Goal: Information Seeking & Learning: Check status

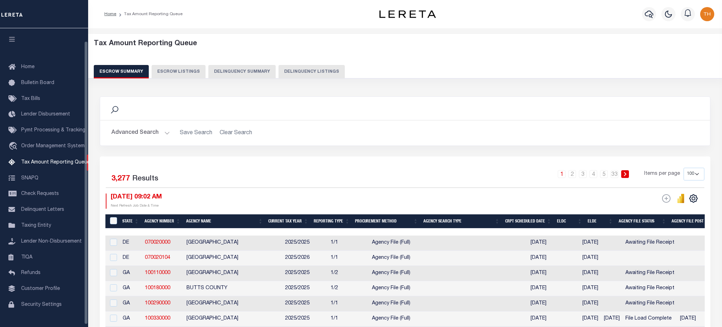
select select "100"
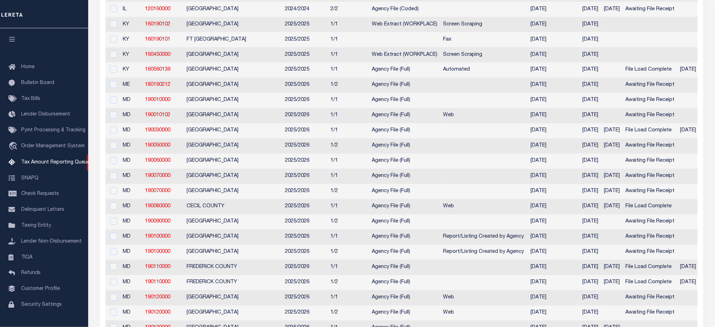
scroll to position [141, 0]
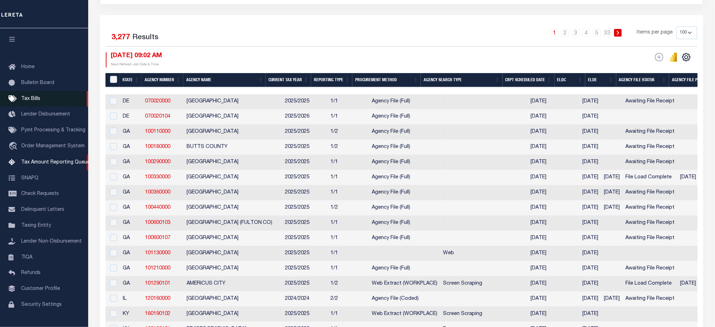
click at [47, 99] on link "Tax Bills" at bounding box center [44, 99] width 88 height 16
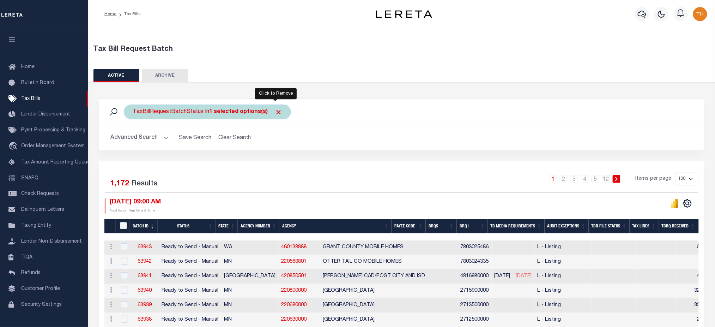
click at [275, 111] on span "Click to Remove" at bounding box center [278, 111] width 7 height 7
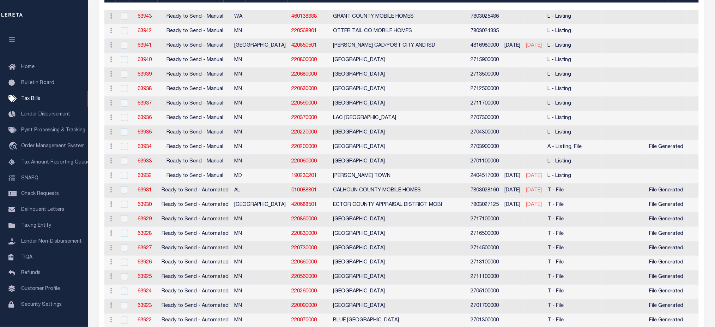
scroll to position [141, 0]
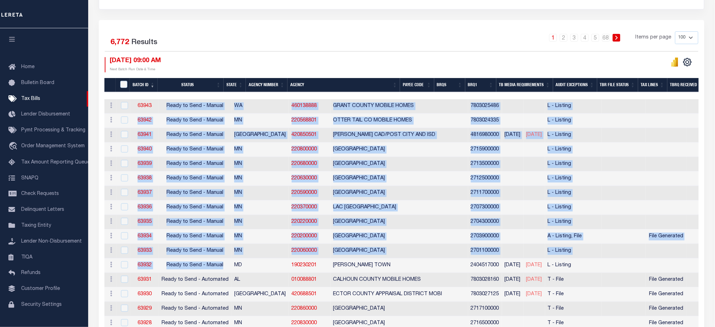
drag, startPoint x: 166, startPoint y: 106, endPoint x: 221, endPoint y: 260, distance: 163.1
drag, startPoint x: 133, startPoint y: 101, endPoint x: 551, endPoint y: 272, distance: 451.7
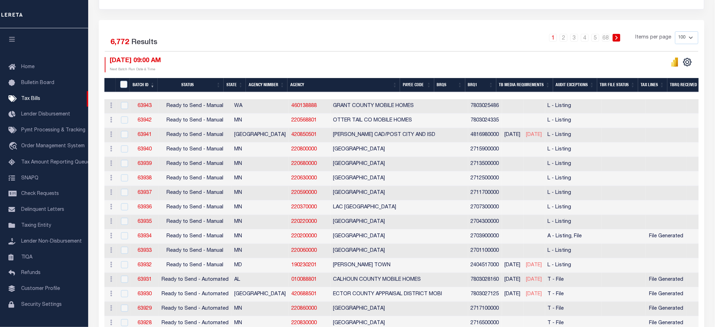
click at [241, 63] on div "08/22/2025 09:00 AM Next Batch Run Date & Time" at bounding box center [253, 64] width 297 height 15
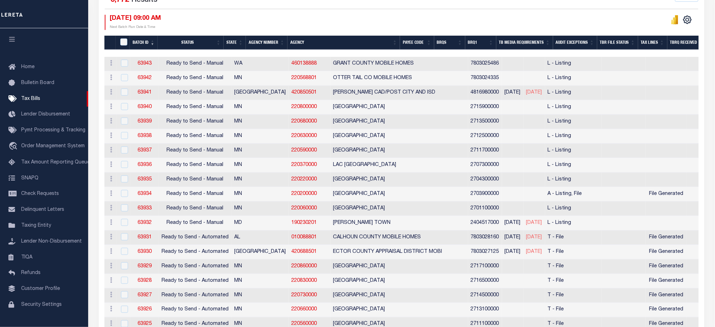
scroll to position [188, 0]
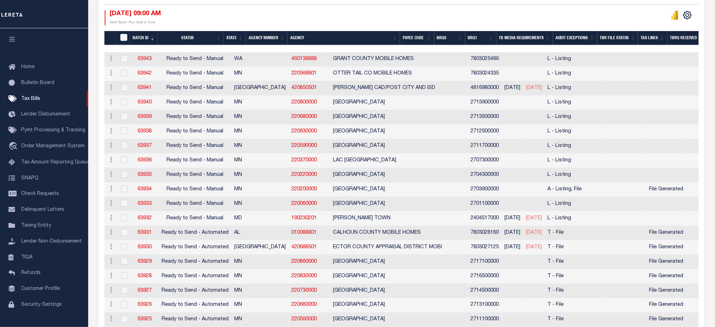
click at [492, 41] on th "BRQ1" at bounding box center [480, 38] width 31 height 14
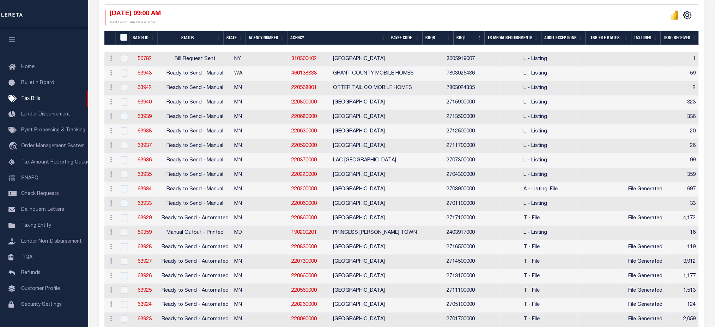
click at [484, 39] on th "BRQ1" at bounding box center [469, 38] width 31 height 14
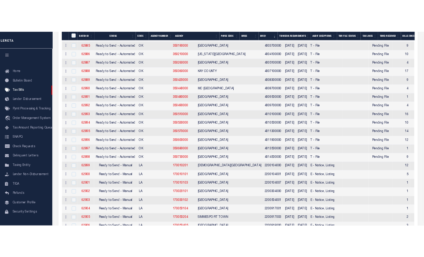
scroll to position [423, 0]
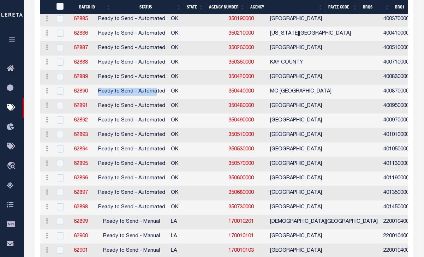
drag, startPoint x: 114, startPoint y: 94, endPoint x: 174, endPoint y: 97, distance: 59.7
click at [168, 97] on td "Ready to Send - Automated" at bounding box center [131, 92] width 73 height 14
checkbox input "true"
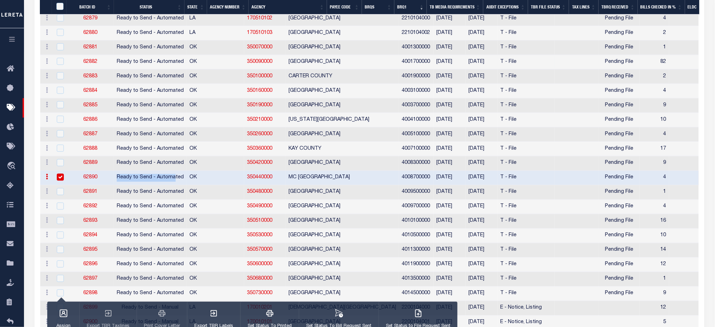
scroll to position [375, 0]
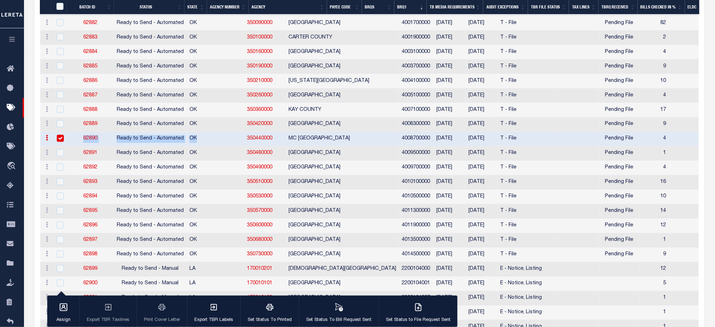
drag, startPoint x: 197, startPoint y: 144, endPoint x: 76, endPoint y: 144, distance: 120.6
click at [76, 144] on tr "ACTIONS Delete 62890 Ready to Send - Automated OK 350440000 MC CLAIN COUNTY 400…" at bounding box center [629, 139] width 1179 height 14
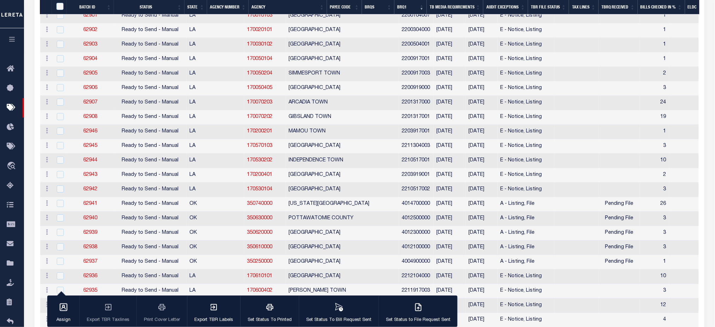
scroll to position [563, 0]
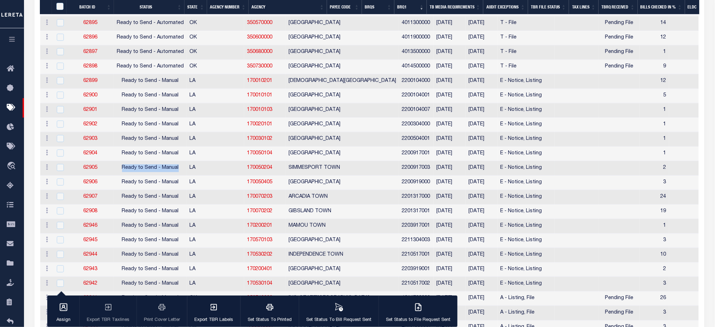
drag, startPoint x: 115, startPoint y: 169, endPoint x: 179, endPoint y: 171, distance: 64.6
click at [179, 171] on td "Ready to Send - Manual" at bounding box center [150, 168] width 73 height 14
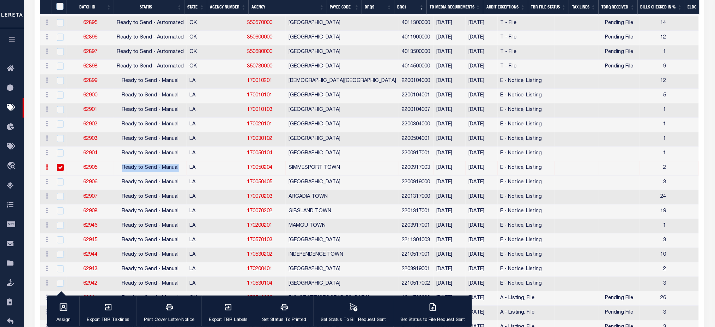
click at [59, 165] on input "checkbox" at bounding box center [60, 167] width 7 height 7
checkbox input "false"
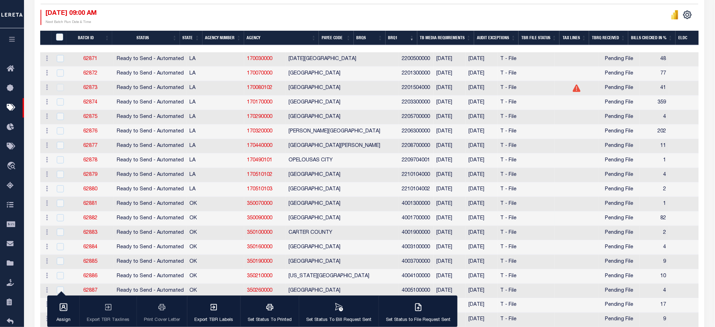
scroll to position [328, 0]
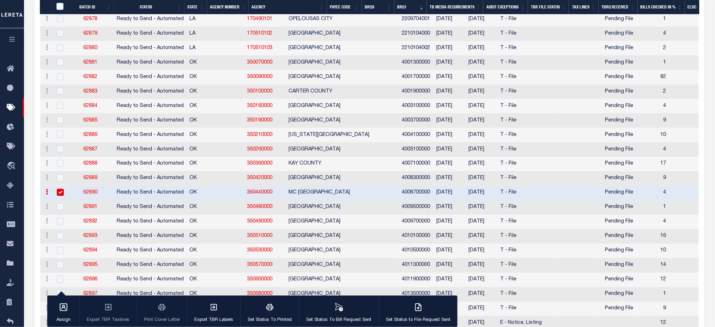
click at [57, 191] on input "checkbox" at bounding box center [60, 192] width 7 height 7
checkbox input "false"
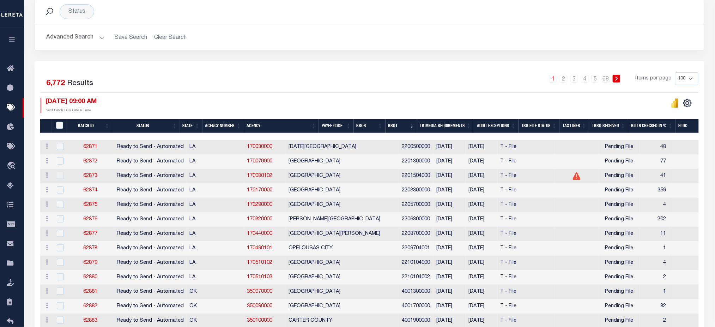
scroll to position [94, 0]
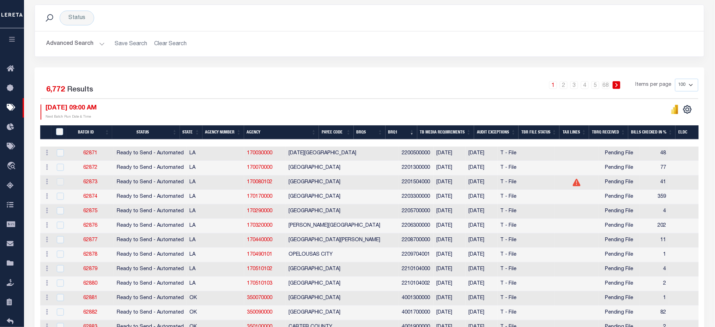
click at [77, 42] on button "Advanced Search" at bounding box center [75, 44] width 59 height 14
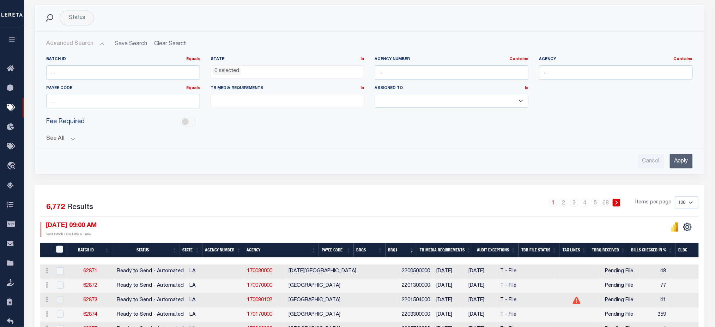
click at [277, 101] on ul at bounding box center [287, 99] width 153 height 10
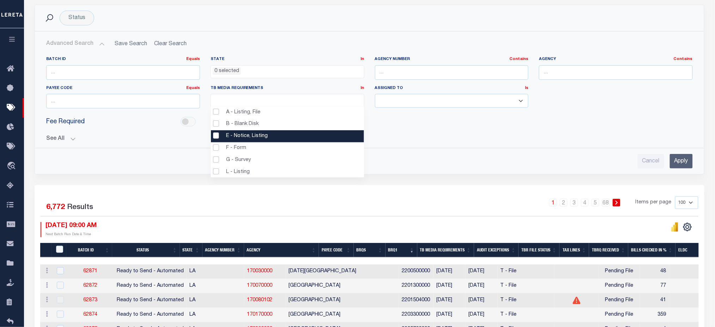
click at [503, 149] on div "Cancel Apply" at bounding box center [370, 158] width 658 height 20
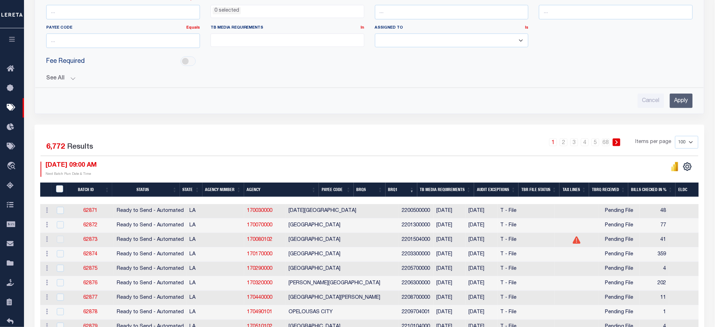
scroll to position [235, 0]
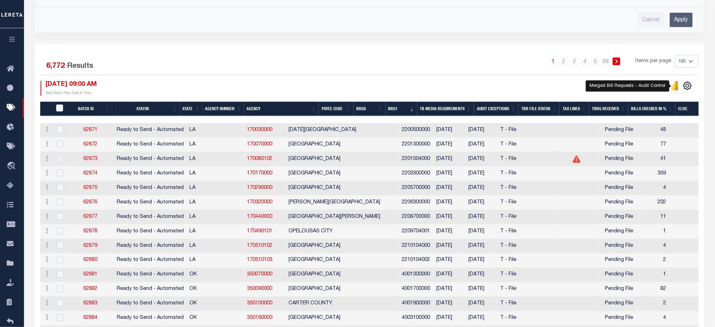
click at [673, 85] on icon "" at bounding box center [675, 85] width 8 height 9
drag, startPoint x: 596, startPoint y: 143, endPoint x: 583, endPoint y: 146, distance: 13.5
click at [640, 146] on td "77" at bounding box center [654, 145] width 29 height 14
checkbox input "true"
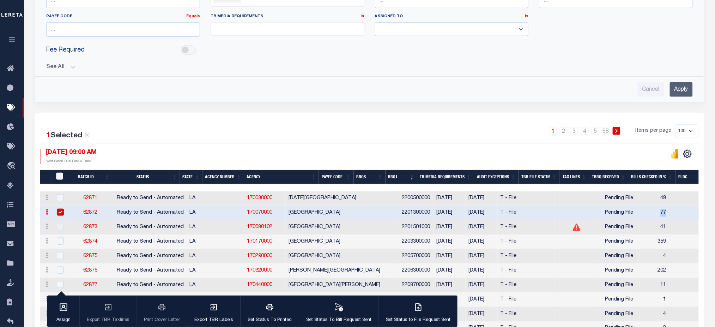
scroll to position [141, 0]
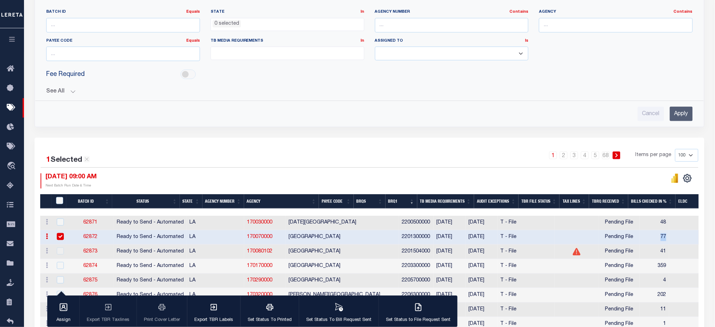
click at [68, 92] on button "See All" at bounding box center [369, 91] width 647 height 7
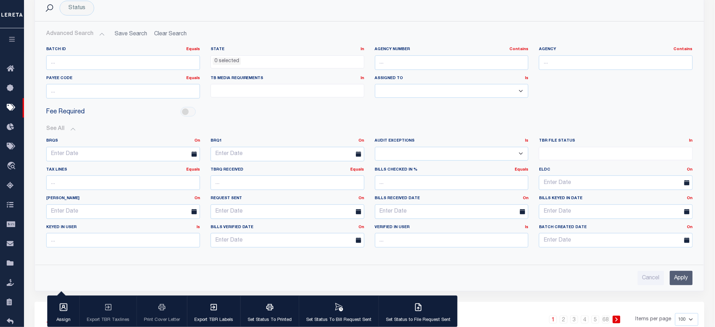
scroll to position [94, 0]
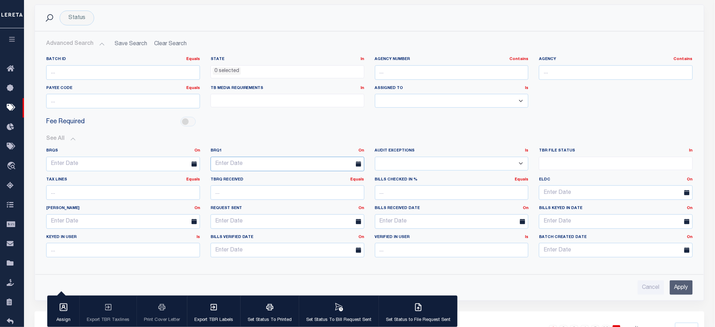
click at [257, 158] on input "text" at bounding box center [288, 164] width 154 height 14
click at [297, 245] on span "22" at bounding box center [296, 245] width 14 height 14
type input "08-22-2025"
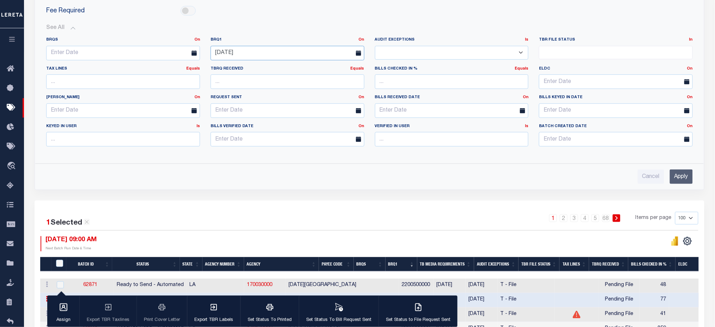
scroll to position [282, 0]
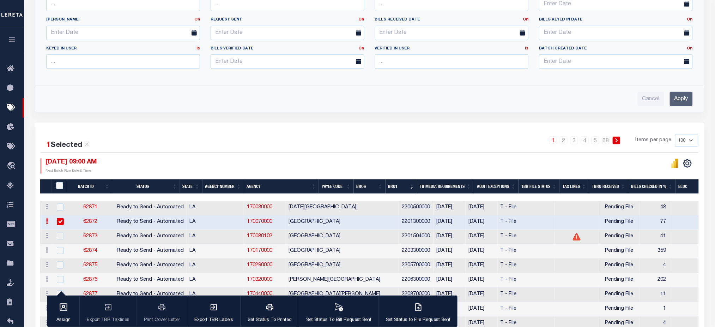
click at [686, 99] on input "Apply" at bounding box center [681, 99] width 23 height 14
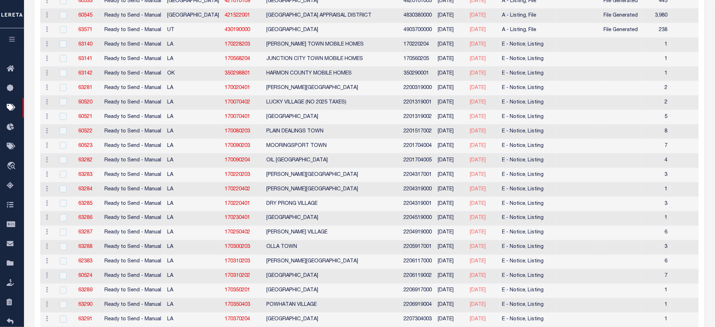
scroll to position [141, 0]
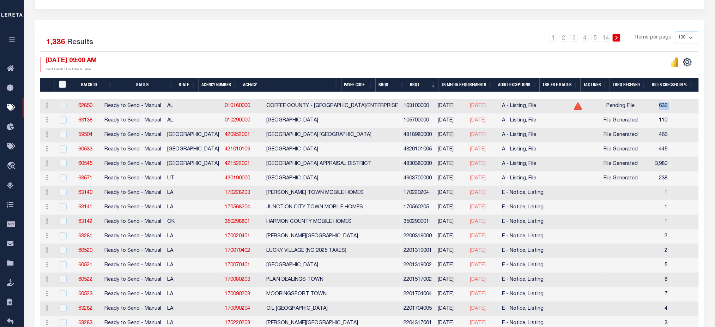
drag, startPoint x: 629, startPoint y: 107, endPoint x: 602, endPoint y: 113, distance: 28.2
click at [599, 110] on tr "ACTIONS Delete 62850 Ready to Send - Manual AL 010160000 COFFEE COUNTY - ELBA/E…" at bounding box center [630, 106] width 1180 height 14
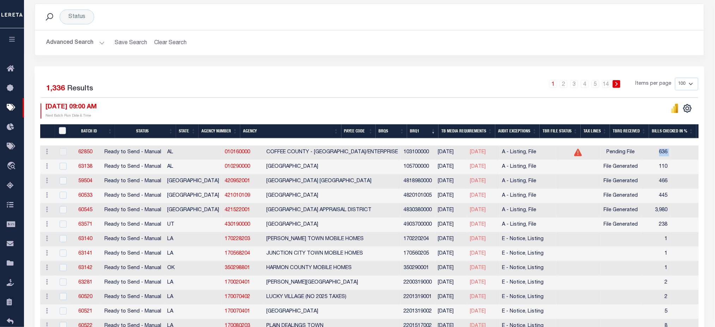
scroll to position [94, 0]
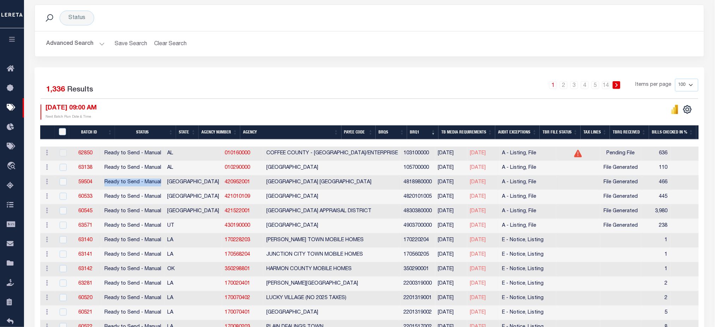
drag, startPoint x: 121, startPoint y: 181, endPoint x: 179, endPoint y: 182, distance: 57.2
click at [165, 182] on td "Ready to Send - Manual" at bounding box center [132, 182] width 63 height 14
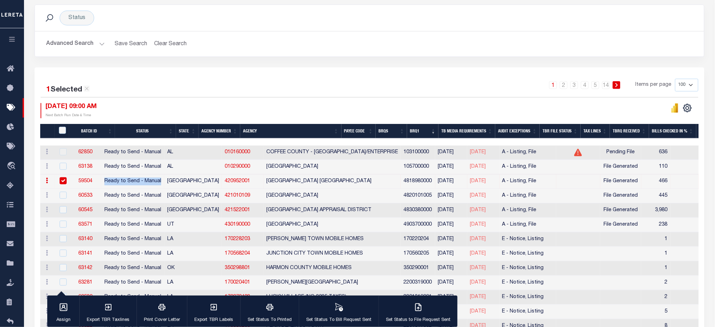
click at [61, 180] on input "checkbox" at bounding box center [63, 180] width 7 height 7
checkbox input "false"
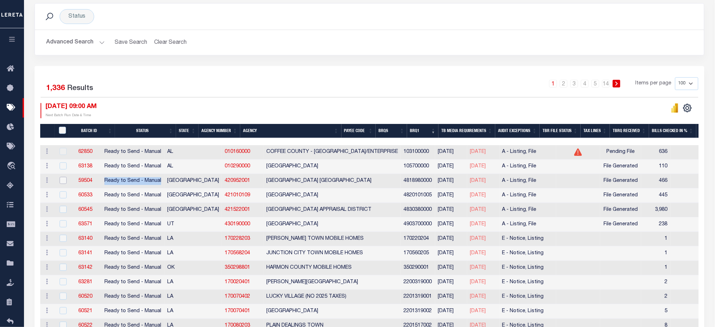
scroll to position [79, 0]
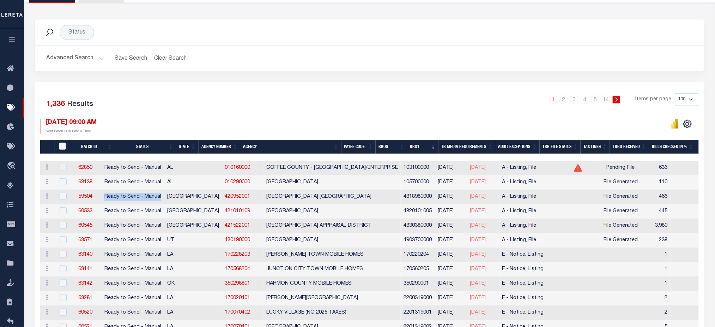
click at [685, 101] on select "100 200 500 1000" at bounding box center [686, 99] width 23 height 13
select select "1000"
click at [675, 93] on select "100 200 500 1000" at bounding box center [686, 99] width 23 height 13
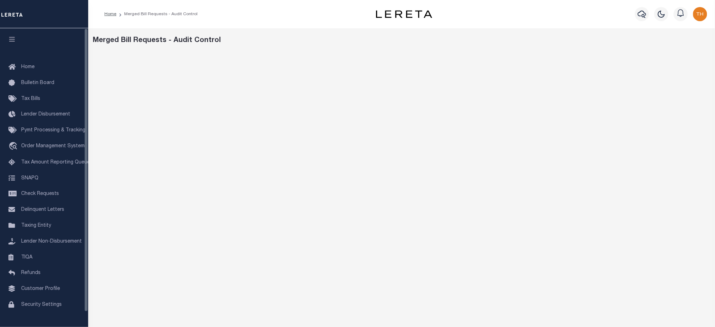
click at [18, 42] on button "button" at bounding box center [12, 40] width 24 height 24
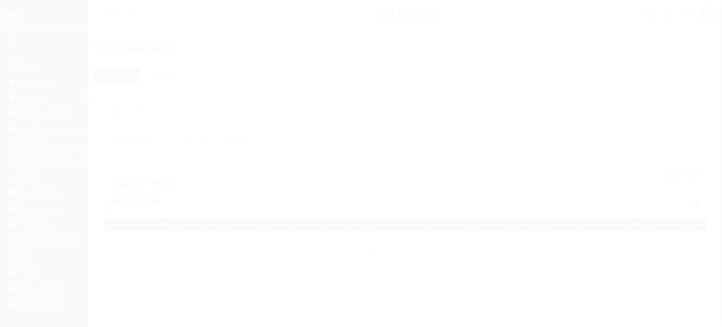
select select "1000"
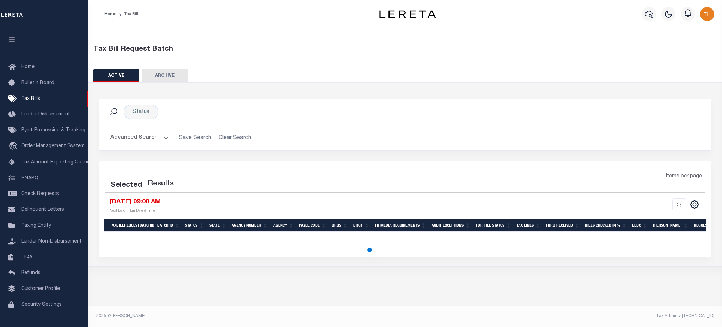
select select "1000"
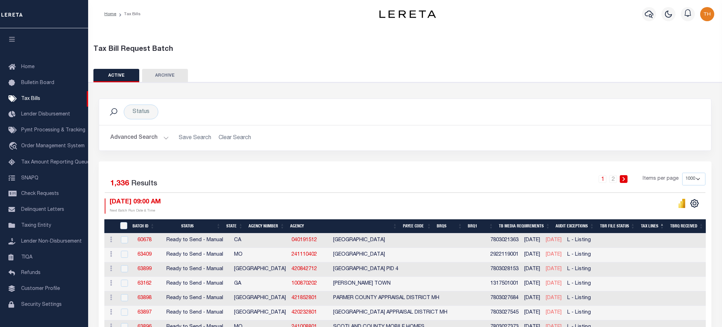
click at [665, 225] on th "Tax Lines" at bounding box center [653, 226] width 29 height 14
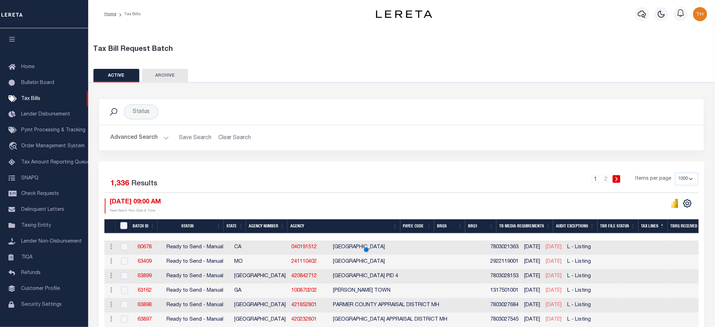
click at [226, 196] on div "Selected 1,336 Results 1 2 Items per page 100 200 500 1000 08/22/2025 09:00 AM …" at bounding box center [401, 193] width 605 height 41
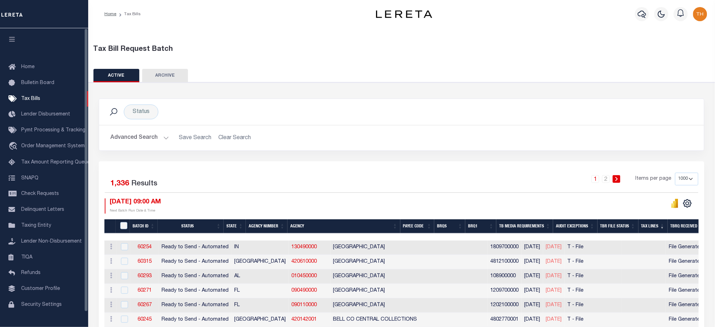
scroll to position [141, 0]
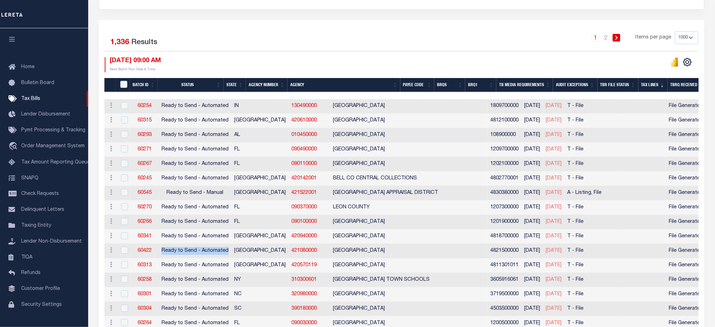
drag, startPoint x: 162, startPoint y: 251, endPoint x: 226, endPoint y: 252, distance: 64.9
click at [226, 252] on td "Ready to Send - Automated" at bounding box center [195, 251] width 73 height 14
checkbox input "true"
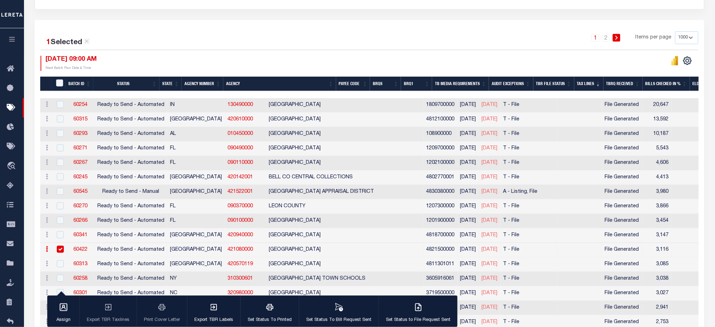
drag, startPoint x: 164, startPoint y: 193, endPoint x: 168, endPoint y: 195, distance: 3.6
click at [168, 195] on td "[GEOGRAPHIC_DATA]" at bounding box center [196, 192] width 58 height 14
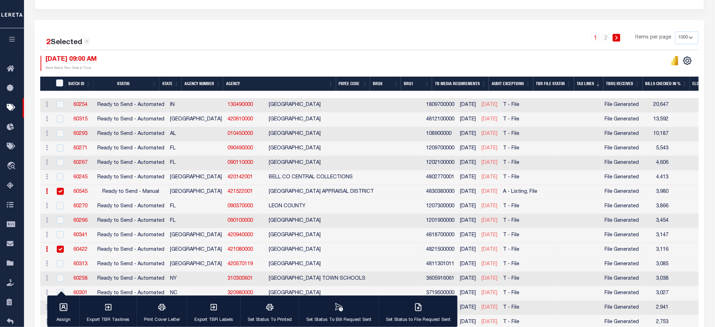
scroll to position [0, 0]
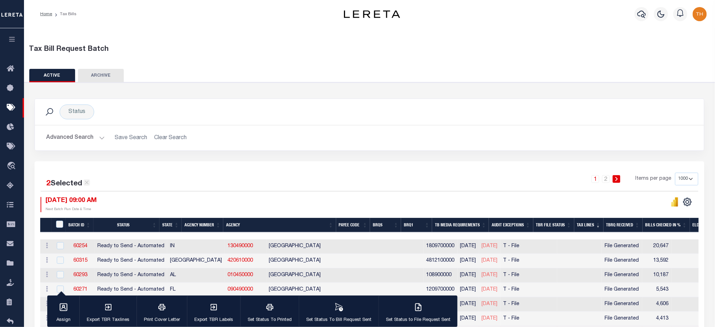
click at [89, 183] on icon at bounding box center [87, 182] width 6 height 6
click at [0, 0] on label "Results" at bounding box center [0, 0] width 0 height 0
click at [63, 145] on div "Advanced Search Save Search Clear Search TaxBillBatches_dynamictable_____Defaul…" at bounding box center [369, 137] width 669 height 25
checkbox input "false"
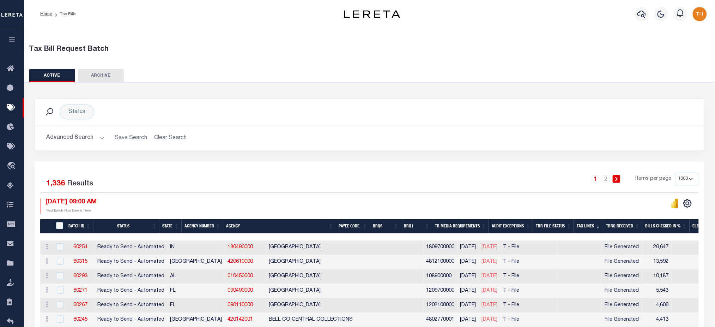
scroll to position [94, 0]
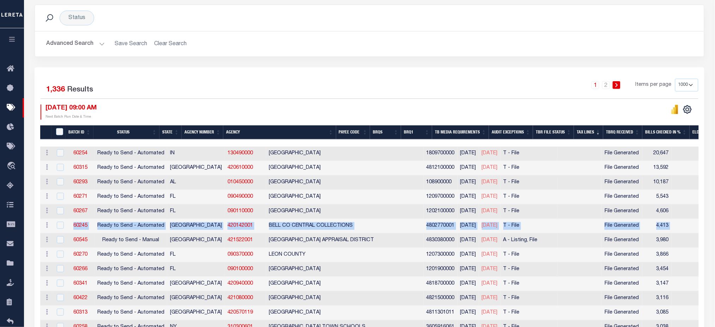
drag, startPoint x: 71, startPoint y: 227, endPoint x: 616, endPoint y: 228, distance: 545.0
click at [616, 228] on tr "ACTIONS Delete 60245 Ready to Send - Automated TX 420142001 BELL CO CENTRAL COL…" at bounding box center [622, 226] width 1165 height 14
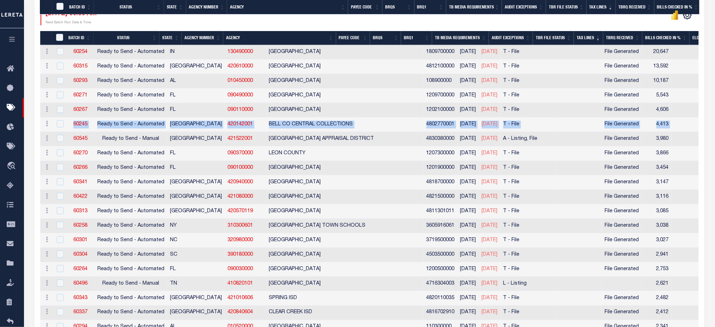
scroll to position [376, 0]
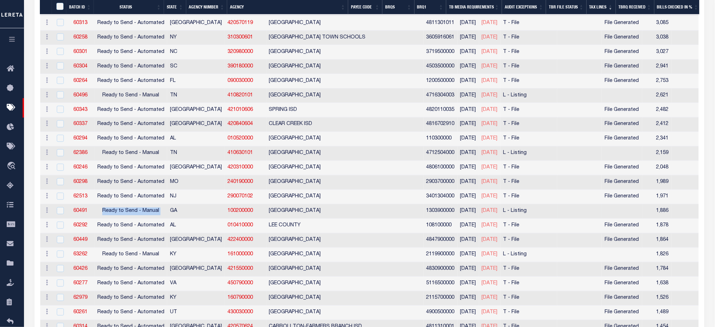
drag, startPoint x: 98, startPoint y: 212, endPoint x: 164, endPoint y: 212, distance: 65.6
click at [164, 212] on tr "ACTIONS Delete 60491 Ready to Send - Manual GA 100200000 CAMDEN COUNTY 13039000…" at bounding box center [622, 211] width 1165 height 14
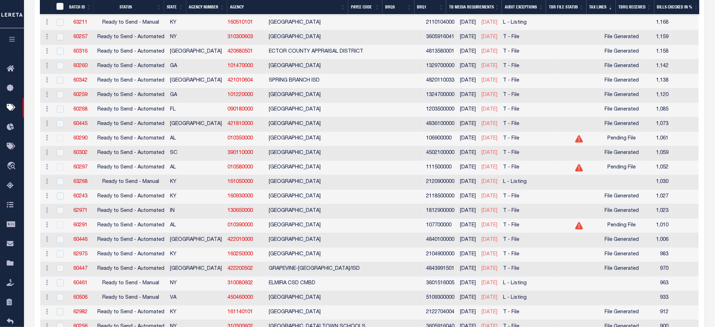
scroll to position [423, 0]
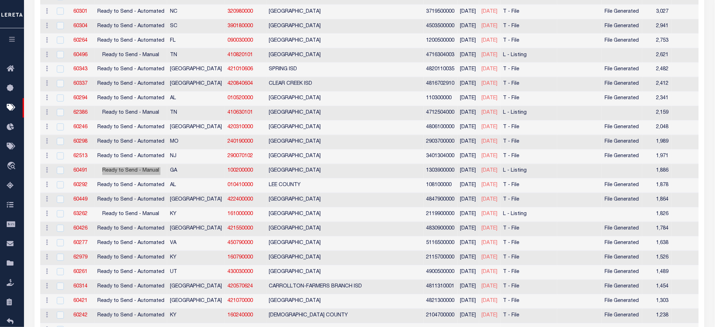
checkbox input "false"
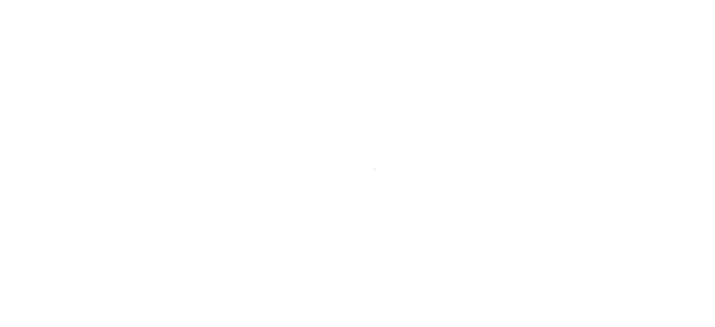
select select
select select "1000"
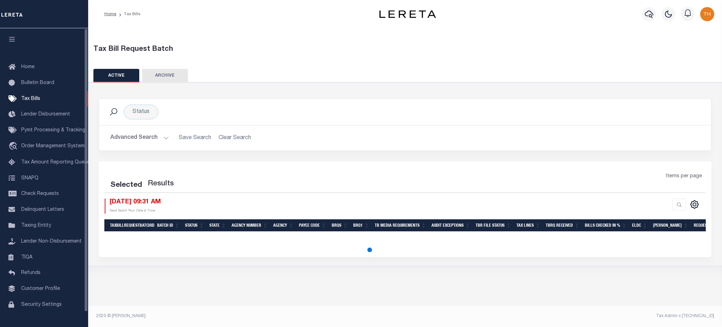
click at [158, 137] on button "Advanced Search" at bounding box center [139, 138] width 59 height 14
select select "1000"
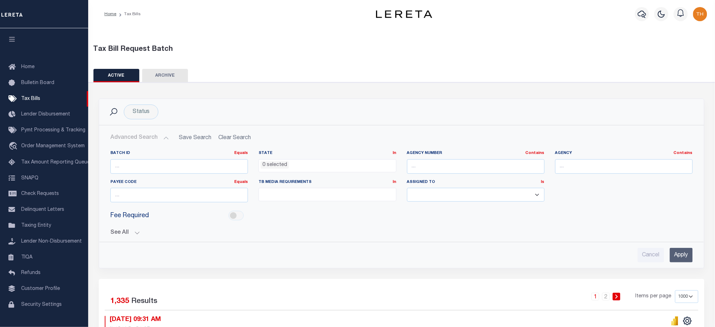
click at [139, 236] on button "See All" at bounding box center [401, 232] width 582 height 7
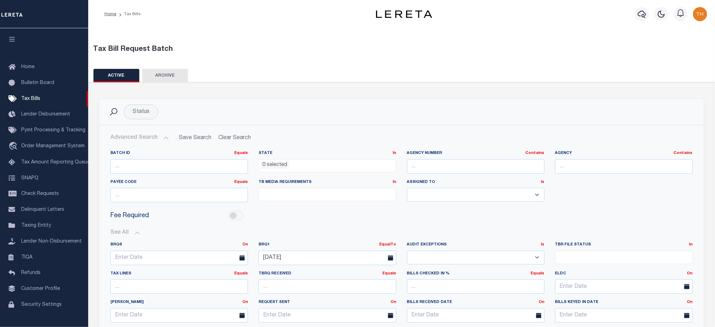
click at [309, 192] on ul at bounding box center [327, 193] width 137 height 10
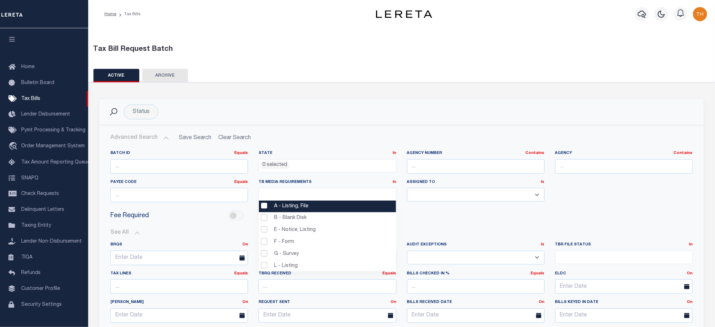
click at [309, 209] on li "A - Listing, File" at bounding box center [327, 206] width 137 height 12
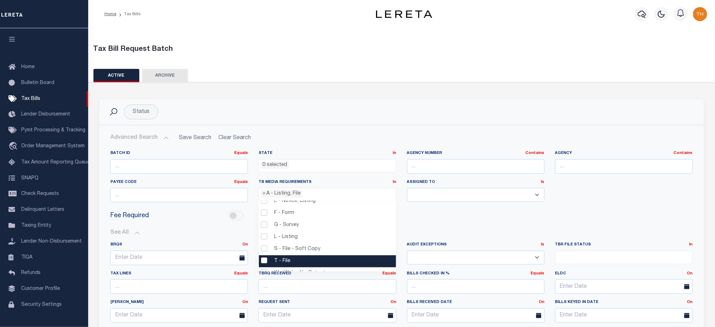
scroll to position [37, 0]
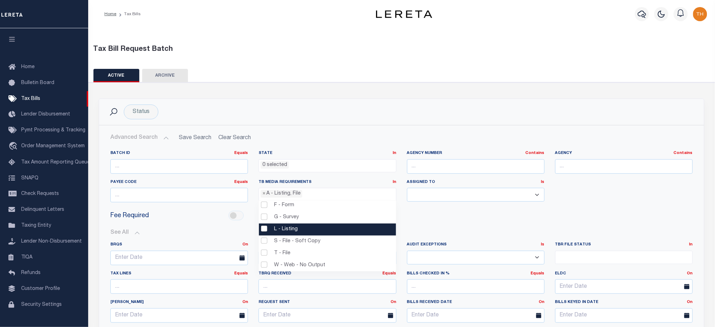
click at [308, 228] on li "L - Listing" at bounding box center [327, 229] width 137 height 12
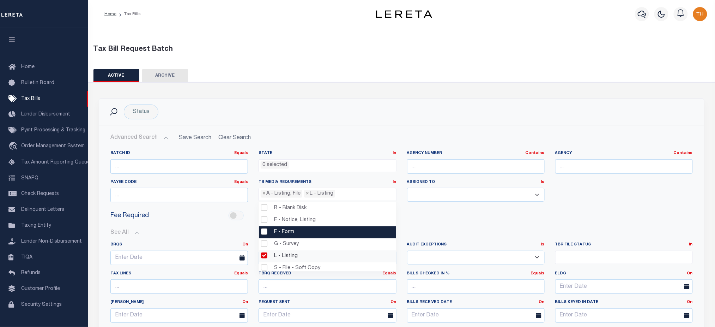
scroll to position [0, 0]
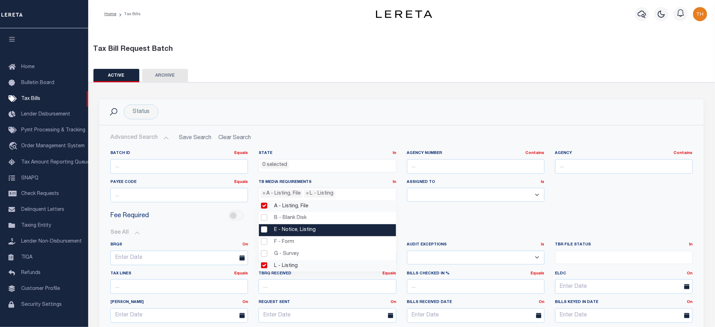
click at [303, 229] on li "E - Notice, Listing" at bounding box center [327, 230] width 137 height 12
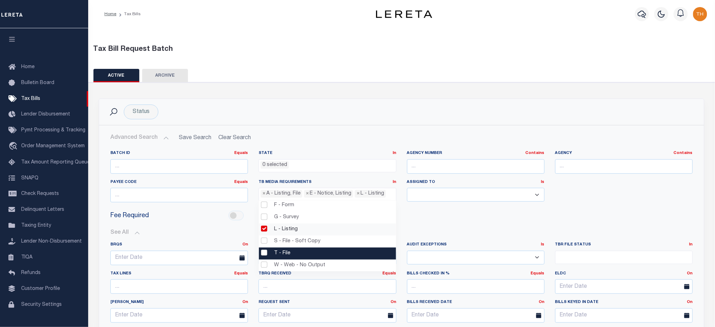
scroll to position [141, 0]
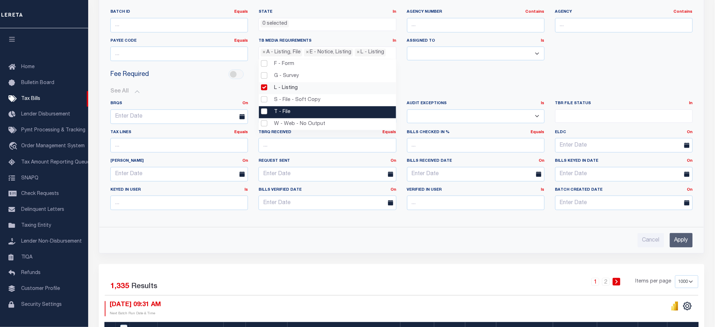
click at [683, 246] on input "Apply" at bounding box center [681, 240] width 23 height 14
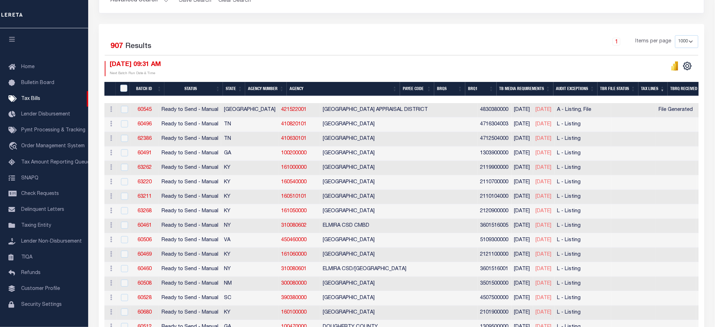
scroll to position [0, 0]
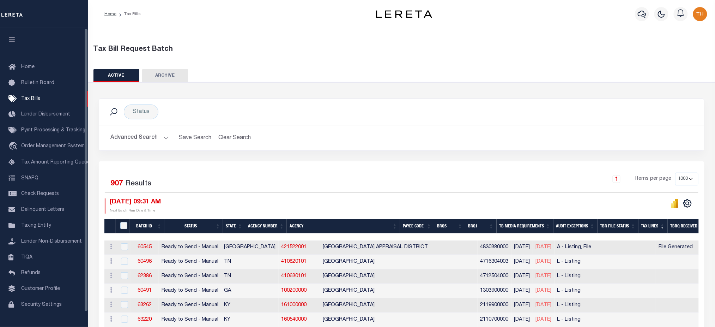
drag, startPoint x: 157, startPoint y: 140, endPoint x: 285, endPoint y: 177, distance: 133.1
click at [157, 140] on button "Advanced Search" at bounding box center [139, 138] width 59 height 14
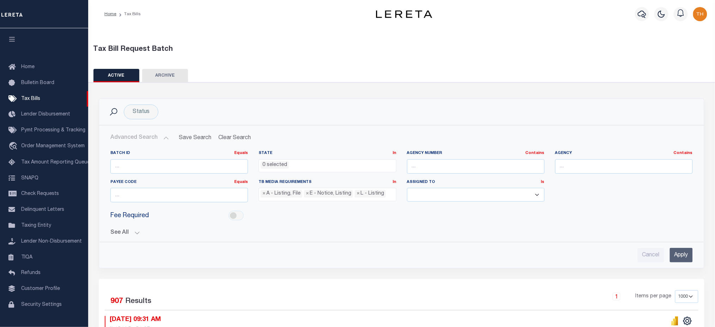
click at [261, 195] on li "× A - Listing, File" at bounding box center [282, 194] width 42 height 8
click at [264, 195] on span "×" at bounding box center [263, 194] width 3 height 8
select select "20"
click at [264, 195] on span "×" at bounding box center [263, 194] width 3 height 8
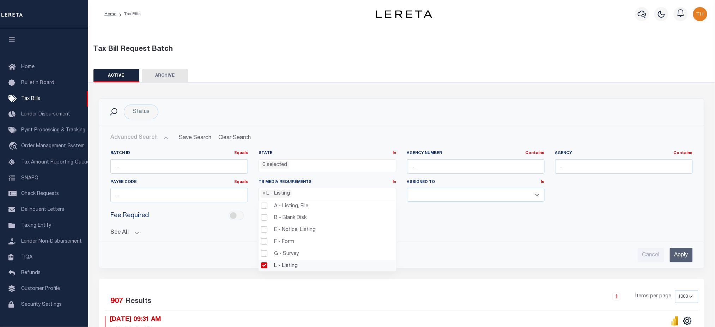
select select
click at [134, 232] on button "See All" at bounding box center [401, 232] width 582 height 7
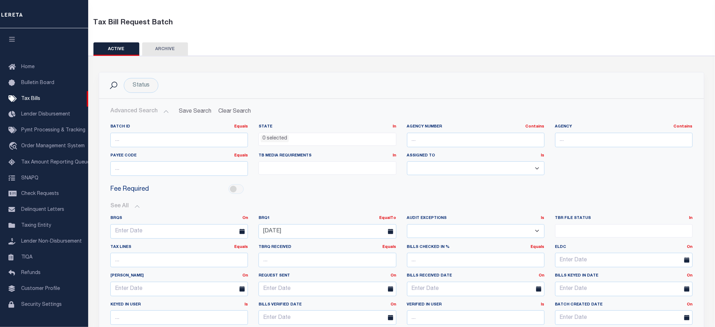
scroll to position [141, 0]
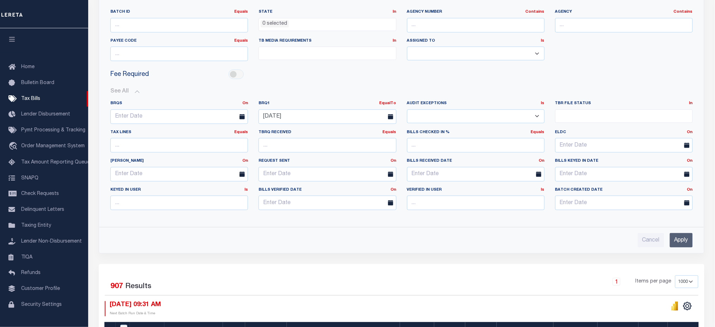
click at [484, 124] on div "Audit Exceptions Is Is Contains Yes No" at bounding box center [476, 115] width 148 height 29
click at [483, 118] on select "Yes No" at bounding box center [476, 116] width 138 height 14
select select "true"
click at [407, 109] on select "Yes No" at bounding box center [476, 116] width 138 height 14
click at [679, 241] on input "Apply" at bounding box center [681, 240] width 23 height 14
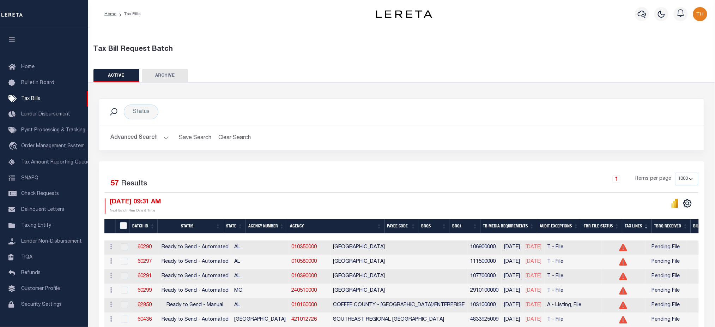
scroll to position [94, 0]
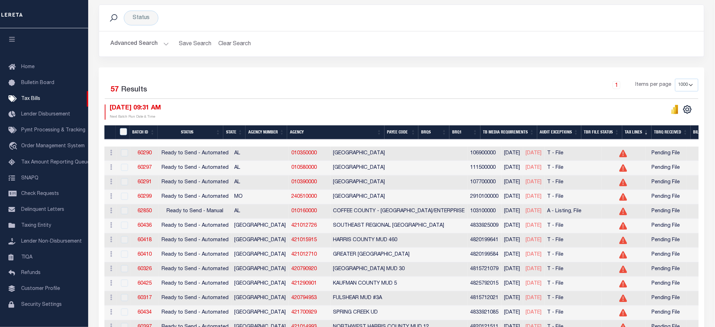
click at [147, 42] on button "Advanced Search" at bounding box center [139, 44] width 59 height 14
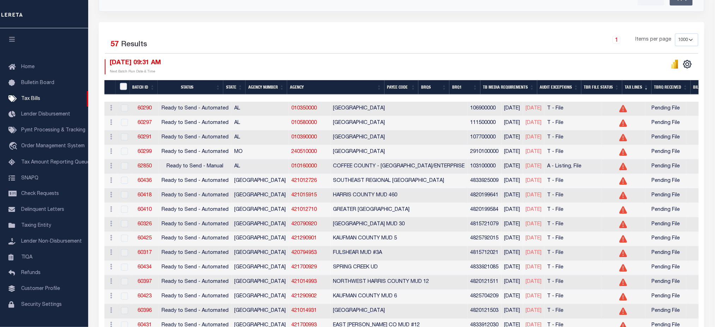
scroll to position [255, 0]
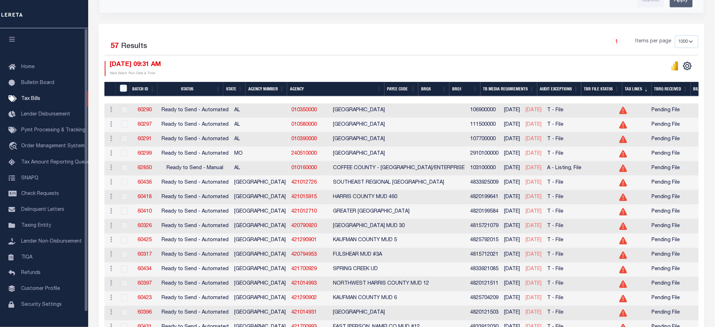
click at [14, 42] on icon "button" at bounding box center [12, 39] width 8 height 6
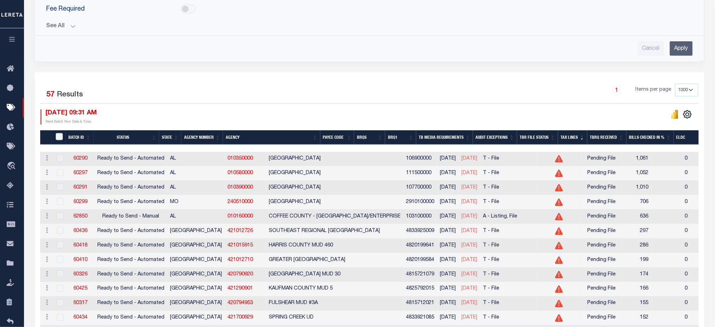
scroll to position [207, 0]
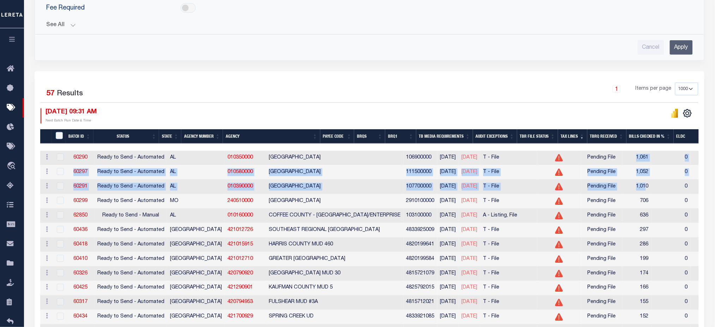
drag, startPoint x: 583, startPoint y: 158, endPoint x: 595, endPoint y: 189, distance: 33.4
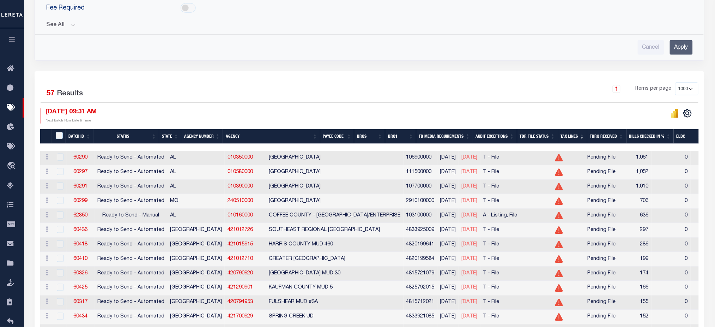
click at [526, 111] on div at bounding box center [534, 115] width 329 height 15
drag, startPoint x: 186, startPoint y: 158, endPoint x: 217, endPoint y: 159, distance: 31.4
click at [225, 159] on td "010350000" at bounding box center [246, 158] width 42 height 14
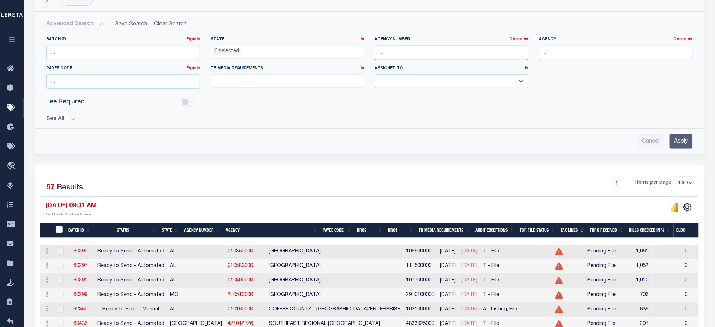
click at [455, 55] on input "text" at bounding box center [452, 53] width 154 height 14
paste input "120600000"
type input "120600000"
click at [686, 144] on input "Apply" at bounding box center [681, 141] width 23 height 14
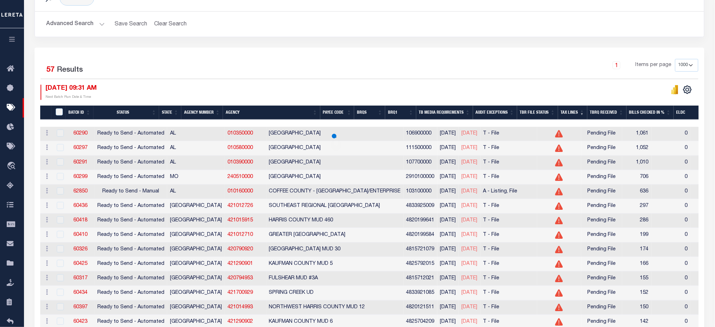
scroll to position [47, 0]
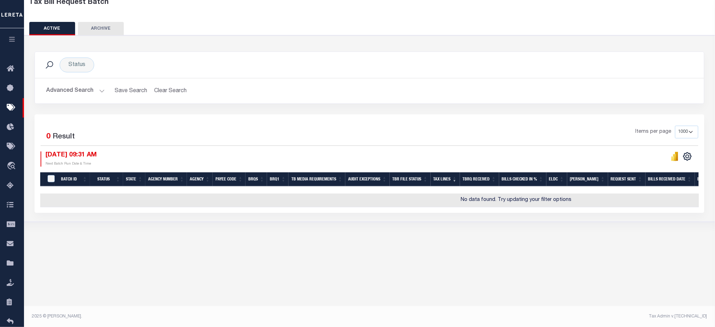
click at [86, 91] on button "Advanced Search" at bounding box center [75, 91] width 59 height 14
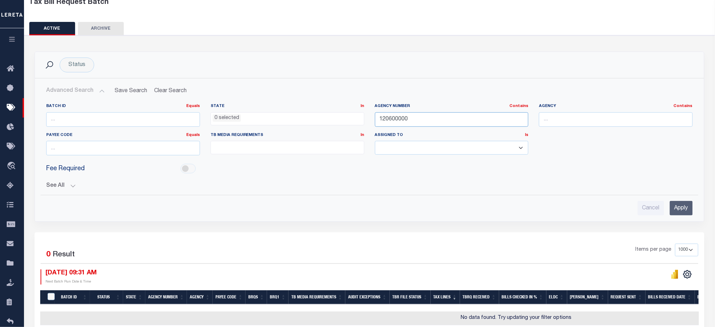
drag, startPoint x: 452, startPoint y: 122, endPoint x: 357, endPoint y: 117, distance: 95.7
click at [358, 117] on div "Batch ID Equals Equals Is Not Equal To Is Greater Than Is Less Than State In In…" at bounding box center [369, 132] width 657 height 58
click at [92, 119] on input "number" at bounding box center [123, 119] width 154 height 14
type input "59354"
click at [689, 207] on input "Apply" at bounding box center [681, 208] width 23 height 14
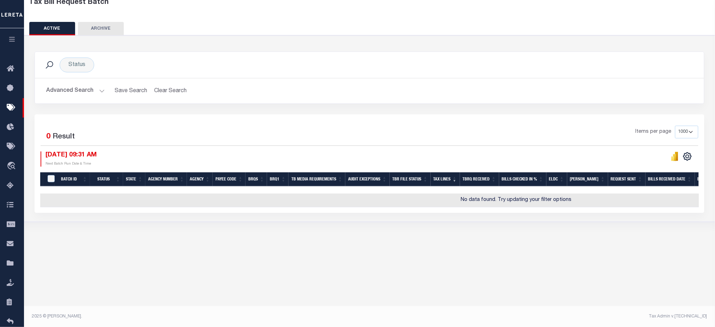
click at [63, 87] on button "Advanced Search" at bounding box center [75, 91] width 59 height 14
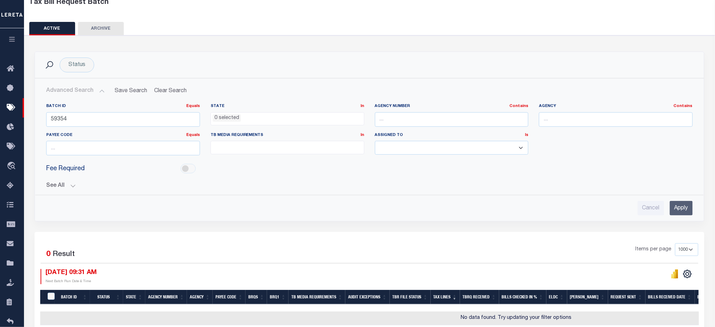
click at [72, 186] on button "See All" at bounding box center [369, 185] width 647 height 7
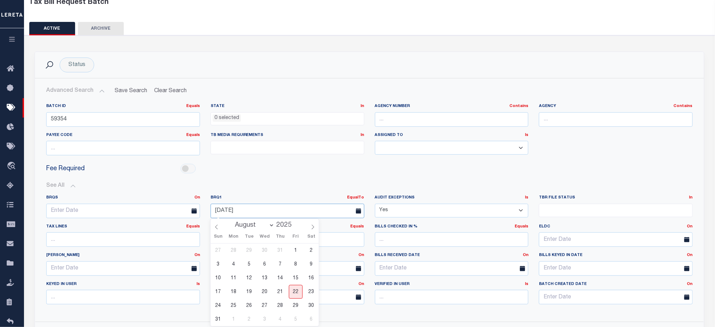
drag, startPoint x: 250, startPoint y: 210, endPoint x: 205, endPoint y: 211, distance: 44.8
click at [205, 211] on div "08-22-2025" at bounding box center [287, 211] width 164 height 14
drag, startPoint x: 403, startPoint y: 213, endPoint x: 374, endPoint y: 212, distance: 28.3
click at [374, 212] on div "Audit Exceptions Is Is Contains Yes No" at bounding box center [452, 209] width 164 height 29
select select
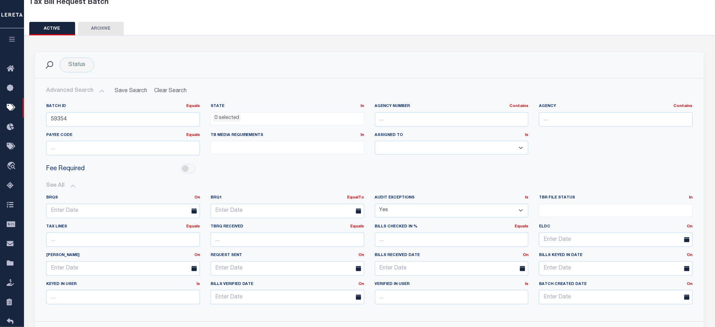
click at [375, 204] on select "Yes No" at bounding box center [452, 211] width 154 height 14
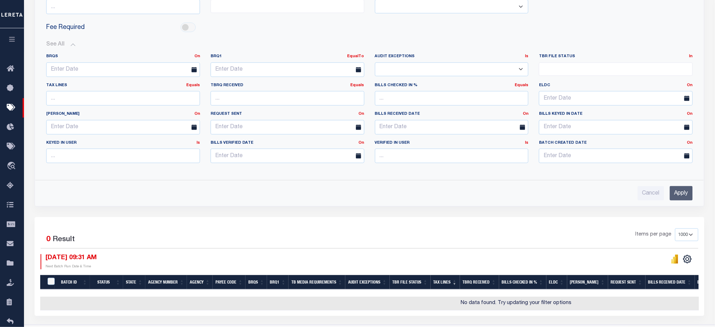
click at [686, 194] on input "Apply" at bounding box center [681, 193] width 23 height 14
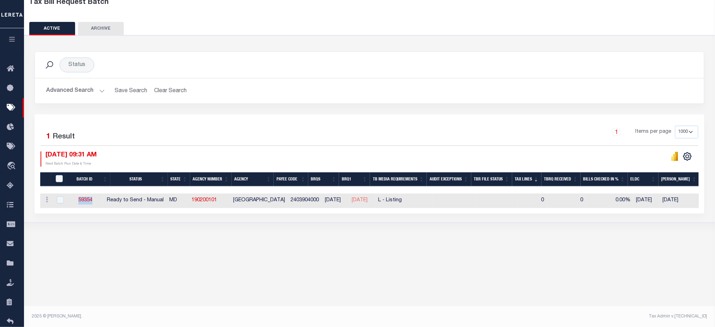
drag, startPoint x: 107, startPoint y: 200, endPoint x: 71, endPoint y: 200, distance: 36.0
click at [71, 200] on td "59354" at bounding box center [85, 200] width 37 height 14
checkbox input "true"
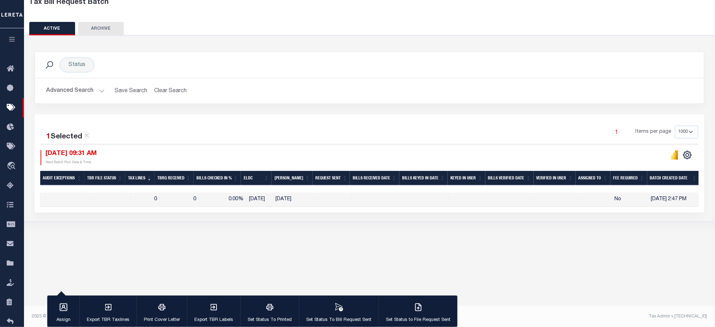
scroll to position [0, 0]
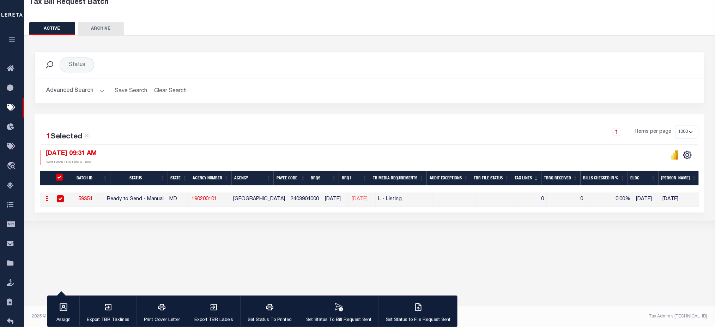
click at [153, 235] on div "Tax Bill Request Batch ACTIVE ARCHIVE HISTORY Search" at bounding box center [369, 112] width 691 height 262
click at [207, 200] on link "190200101" at bounding box center [204, 198] width 25 height 5
checkbox input "false"
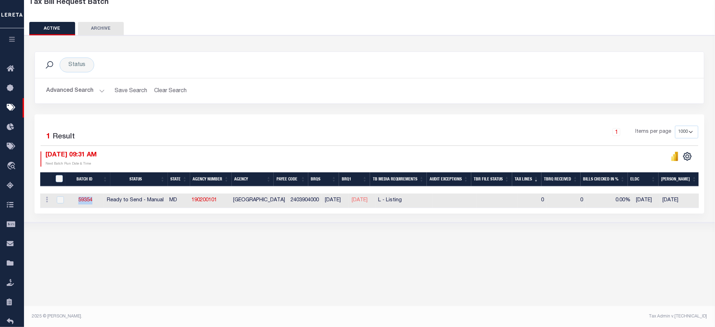
drag, startPoint x: 81, startPoint y: 203, endPoint x: 105, endPoint y: 205, distance: 23.7
click at [104, 205] on td "59354" at bounding box center [85, 200] width 37 height 14
checkbox input "true"
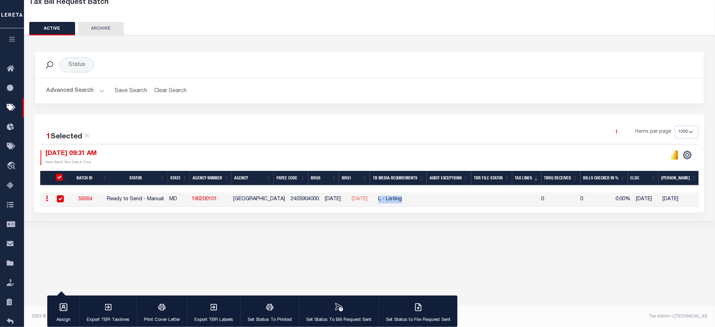
drag, startPoint x: 418, startPoint y: 198, endPoint x: 384, endPoint y: 201, distance: 34.3
click at [384, 201] on td "L - Listing" at bounding box center [404, 199] width 57 height 14
checkbox input "false"
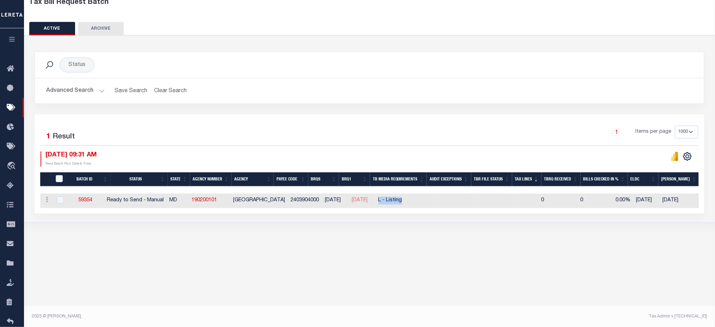
drag, startPoint x: 349, startPoint y: 203, endPoint x: 378, endPoint y: 205, distance: 29.0
click at [378, 205] on tr "ACTIONS Delete 59354 Ready to Send - Manual MD 190200101 CRISFIELD CITY 2403904…" at bounding box center [563, 200] width 1047 height 14
click at [93, 204] on td "59354" at bounding box center [85, 200] width 37 height 14
checkbox input "true"
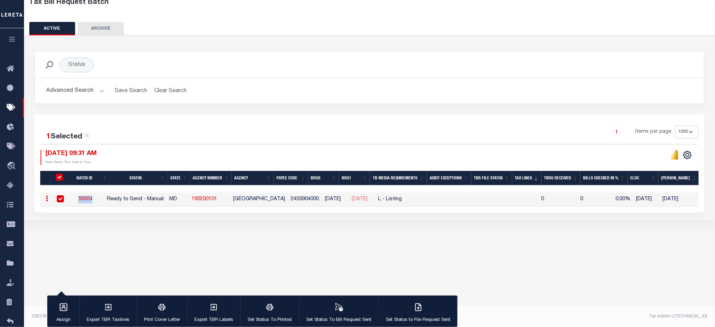
drag, startPoint x: 107, startPoint y: 199, endPoint x: 82, endPoint y: 203, distance: 25.3
click at [82, 203] on td "59354" at bounding box center [85, 199] width 37 height 14
checkbox input "false"
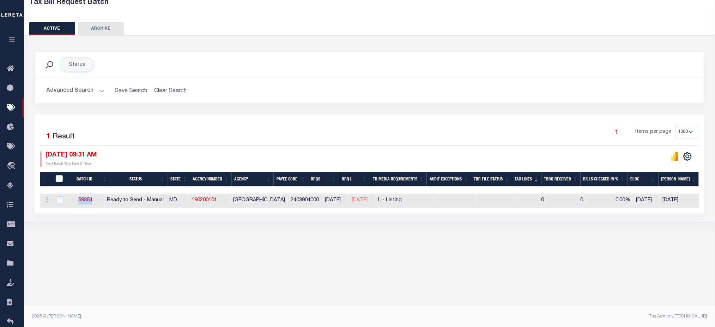
click at [83, 97] on button "Advanced Search" at bounding box center [75, 91] width 59 height 14
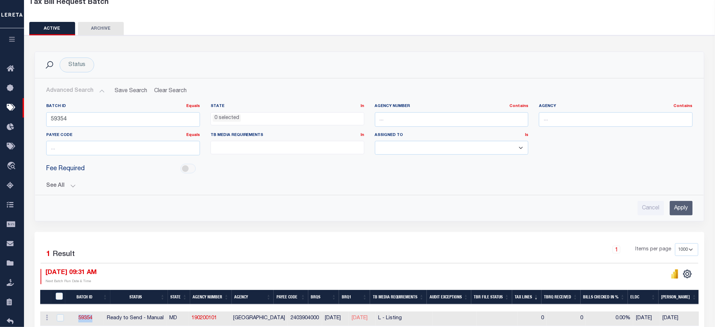
click at [69, 185] on button "See All" at bounding box center [369, 185] width 647 height 7
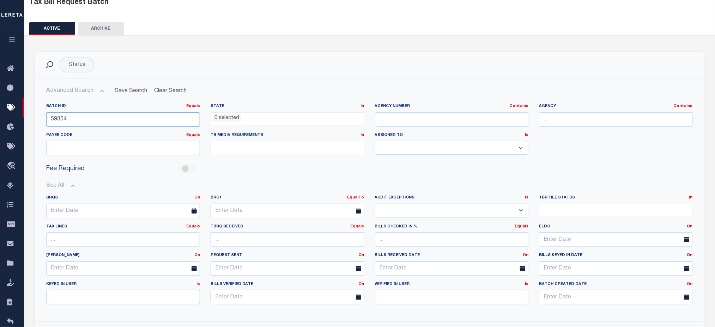
drag, startPoint x: 81, startPoint y: 121, endPoint x: 37, endPoint y: 124, distance: 44.9
click at [37, 124] on div "Batch ID Equals Equals Is Not Equal To Is Greater Than Is Less Than 59354 State…" at bounding box center [369, 207] width 669 height 218
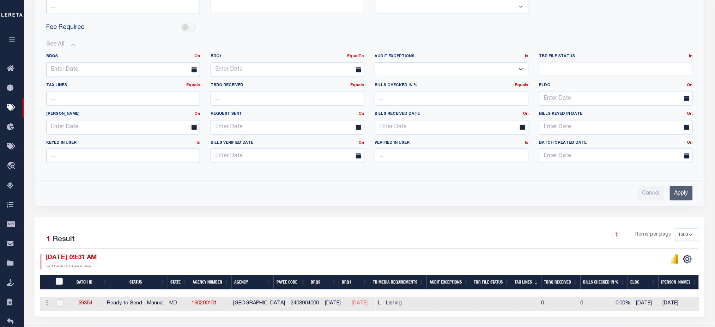
click at [678, 192] on input "Apply" at bounding box center [681, 193] width 23 height 14
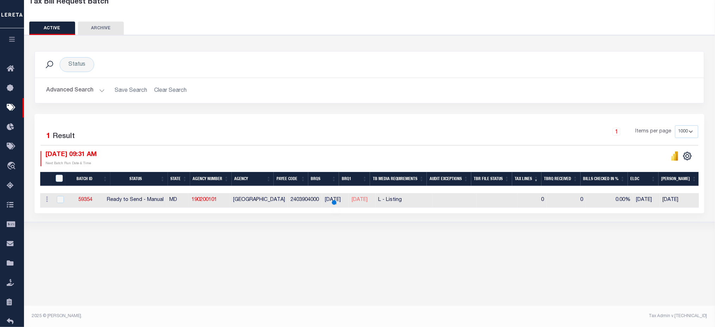
scroll to position [47, 0]
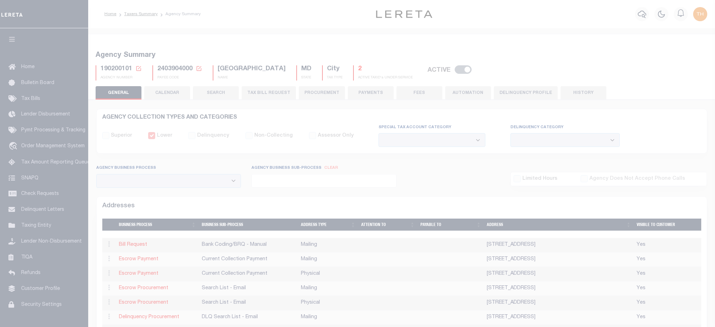
select select
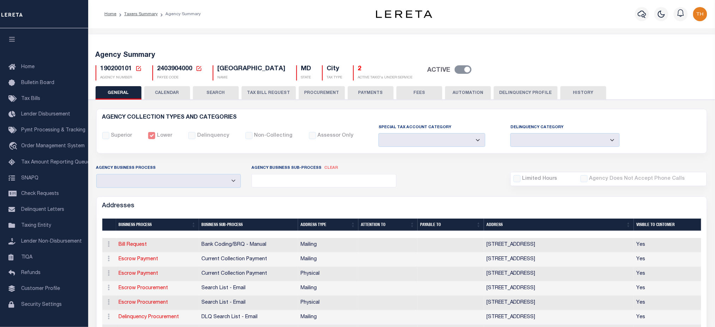
click at [179, 93] on button "CALENDAR" at bounding box center [167, 92] width 46 height 13
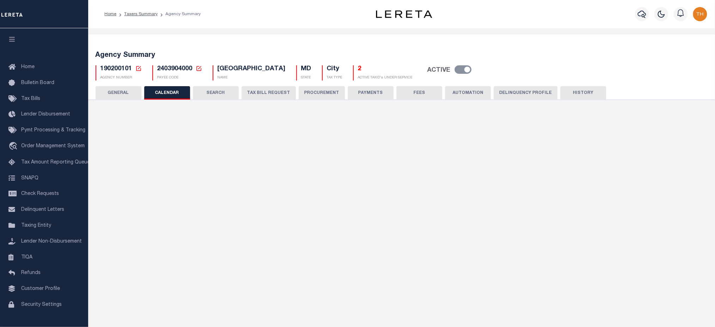
checkbox input "false"
type input "2"
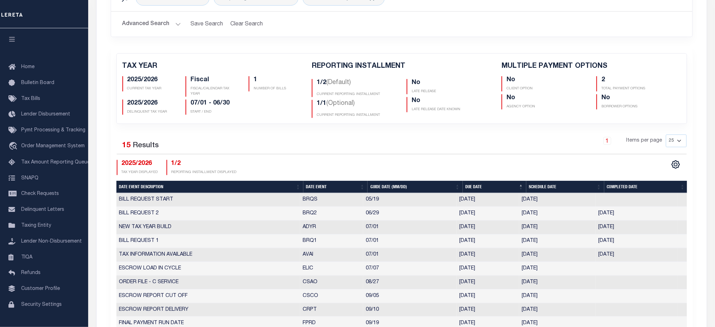
scroll to position [188, 0]
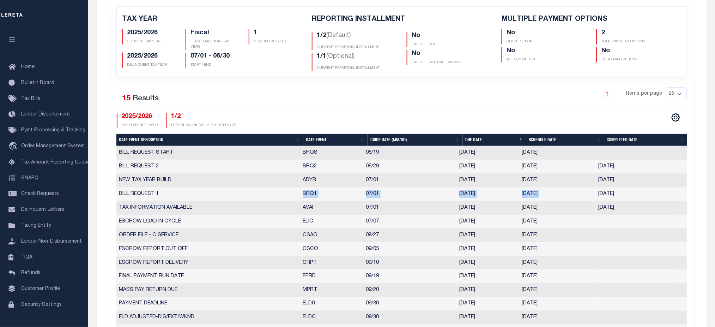
drag, startPoint x: 300, startPoint y: 193, endPoint x: 595, endPoint y: 198, distance: 296.0
click at [595, 198] on tr "BILL REQUEST 1 BRQ1 07/01 07/01/2025 06/24/2025 06/24/2025 3478502" at bounding box center [401, 194] width 571 height 14
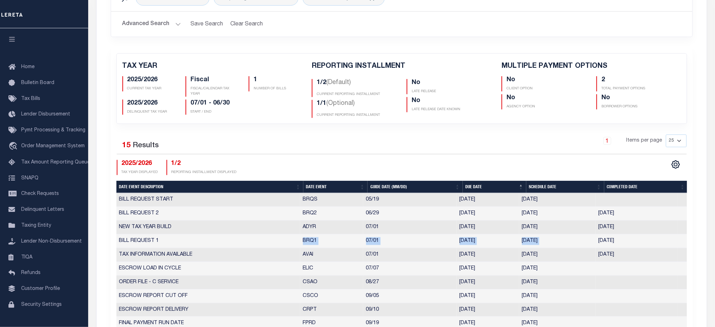
scroll to position [47, 0]
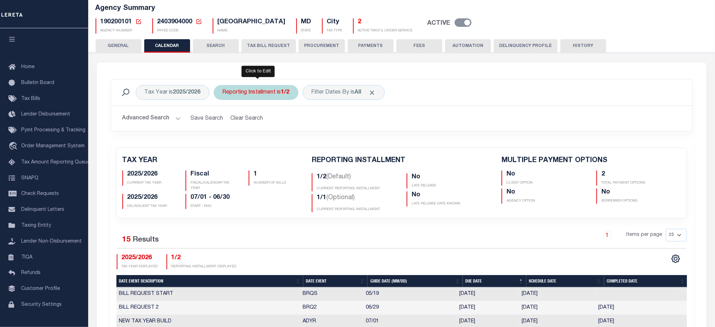
click at [268, 89] on div "Reporting Installment is 1/2" at bounding box center [256, 92] width 85 height 15
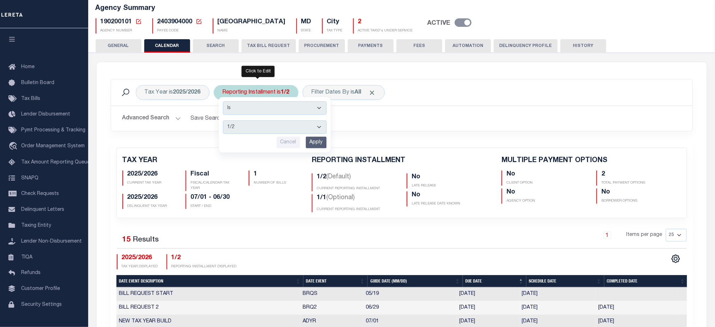
click at [266, 129] on select "1/2 2/2 1/1" at bounding box center [275, 126] width 104 height 13
select select "2/2"
click at [223, 120] on select "1/2 2/2 1/1" at bounding box center [275, 126] width 104 height 13
click at [311, 143] on input "Apply" at bounding box center [316, 143] width 21 height 12
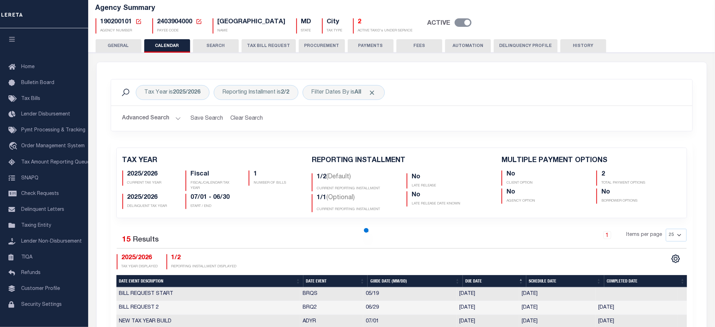
checkbox input "false"
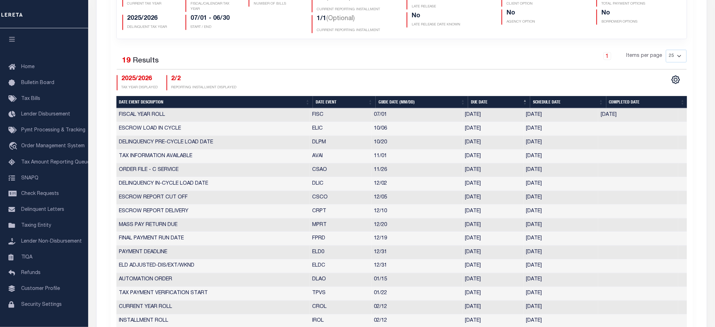
scroll to position [0, 0]
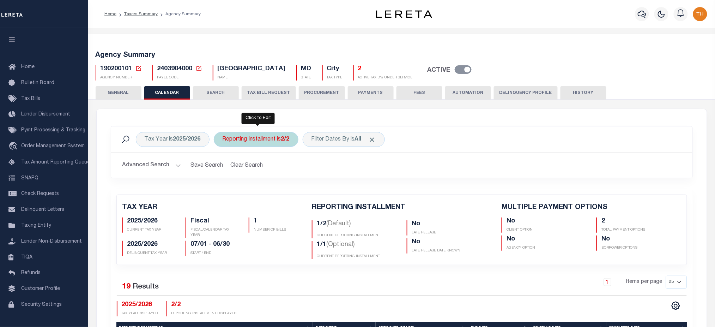
click at [265, 138] on div "Reporting Installment is 2/2" at bounding box center [256, 139] width 85 height 15
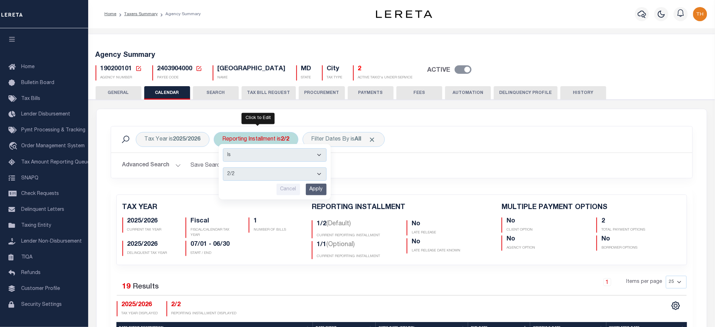
click at [259, 172] on select "1/2 2/2 1/1" at bounding box center [275, 173] width 104 height 13
select select "1/1"
click at [223, 167] on select "1/2 2/2 1/1" at bounding box center [275, 173] width 104 height 13
click at [315, 191] on input "Apply" at bounding box center [316, 189] width 21 height 12
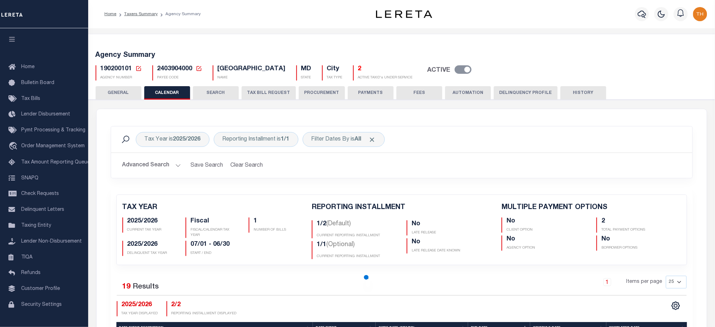
checkbox input "false"
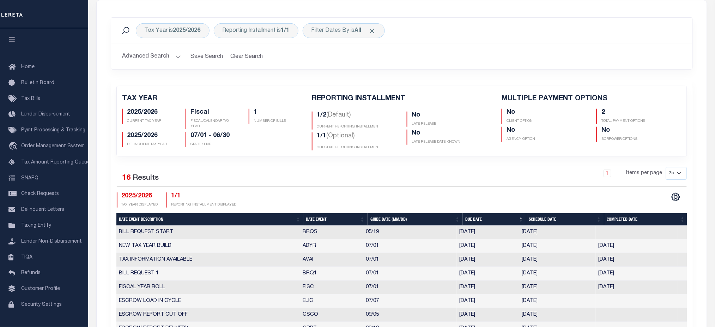
scroll to position [188, 0]
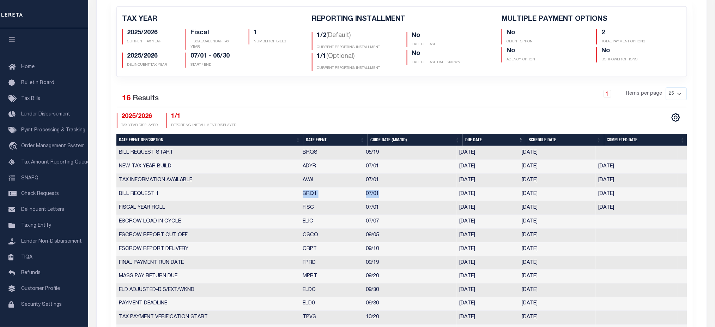
drag, startPoint x: 298, startPoint y: 194, endPoint x: 397, endPoint y: 196, distance: 99.5
click at [397, 196] on tr "BILL REQUEST 1 BRQ1 07/01 07/01/2025 06/24/2025 01/01/2000 10212098" at bounding box center [401, 194] width 571 height 14
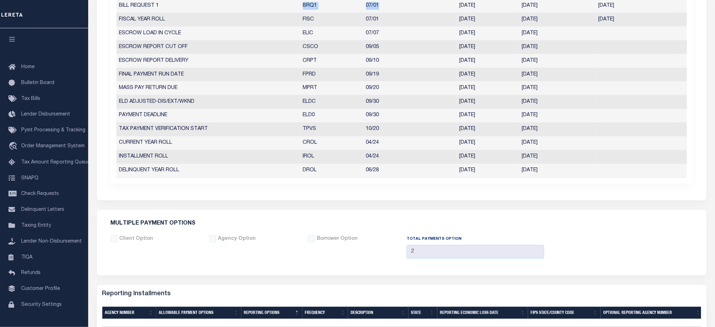
scroll to position [94, 0]
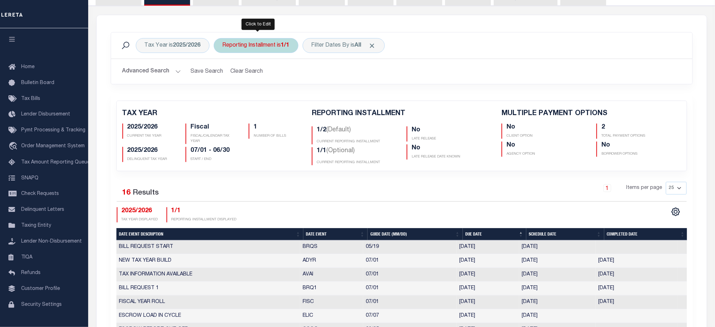
click at [259, 46] on div "Reporting Installment is 1/1" at bounding box center [256, 45] width 85 height 15
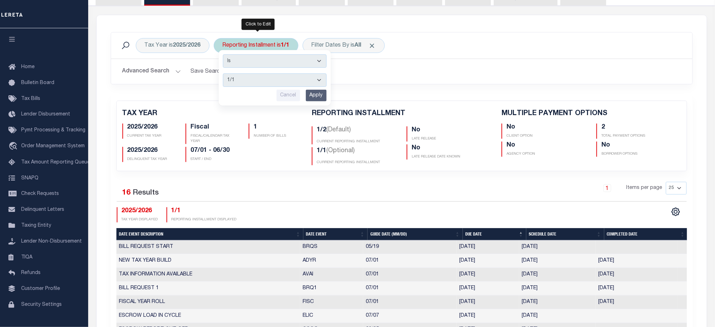
drag, startPoint x: 250, startPoint y: 78, endPoint x: 249, endPoint y: 85, distance: 6.7
click at [250, 79] on select "1/2 2/2 1/1" at bounding box center [275, 79] width 104 height 13
select select "1/2"
click at [223, 73] on select "1/2 2/2 1/1" at bounding box center [275, 79] width 104 height 13
click at [321, 95] on input "Apply" at bounding box center [316, 96] width 21 height 12
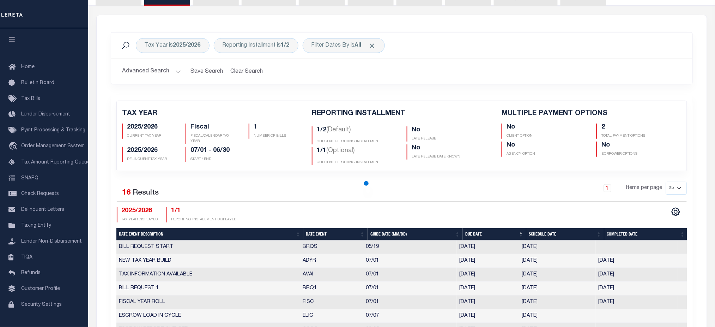
checkbox input "false"
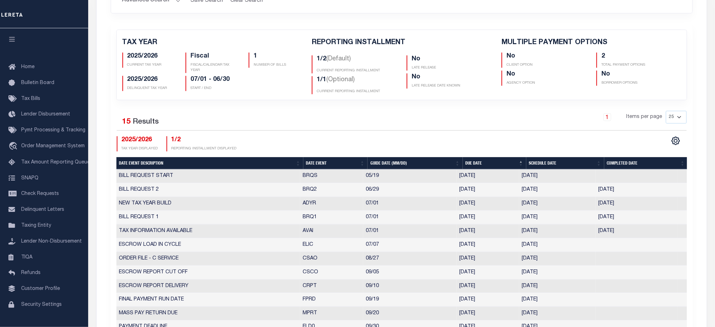
scroll to position [235, 0]
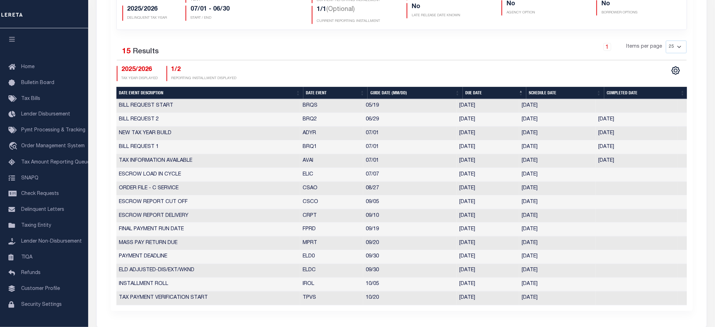
drag, startPoint x: 652, startPoint y: 122, endPoint x: 498, endPoint y: 118, distance: 153.8
click at [498, 118] on tr "BILL REQUEST 2 BRQ2 06/29 06/27/2025 06/20/2025 06/20/2025 6976920" at bounding box center [401, 120] width 571 height 14
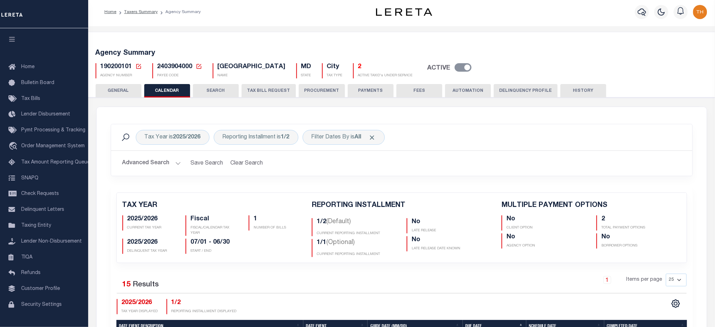
scroll to position [0, 0]
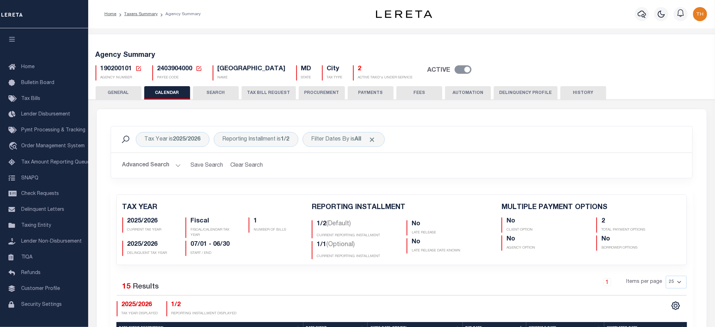
click at [588, 94] on button "HISTORY" at bounding box center [584, 92] width 46 height 13
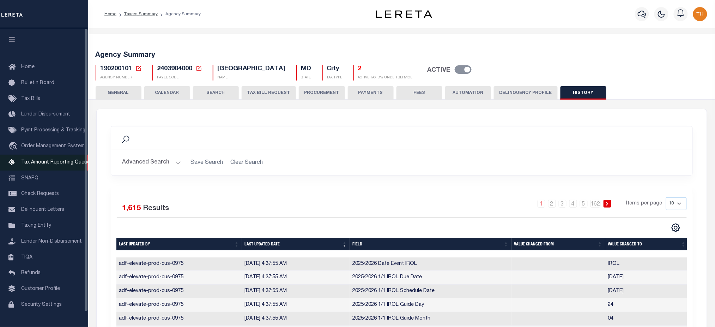
click at [54, 161] on span "Tax Amount Reporting Queue" at bounding box center [55, 162] width 69 height 5
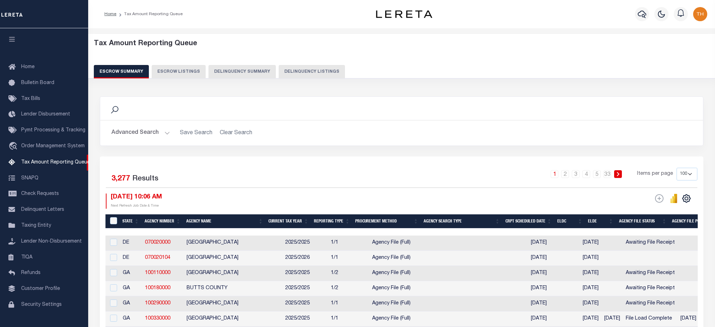
select select "100"
